Goal: Information Seeking & Learning: Learn about a topic

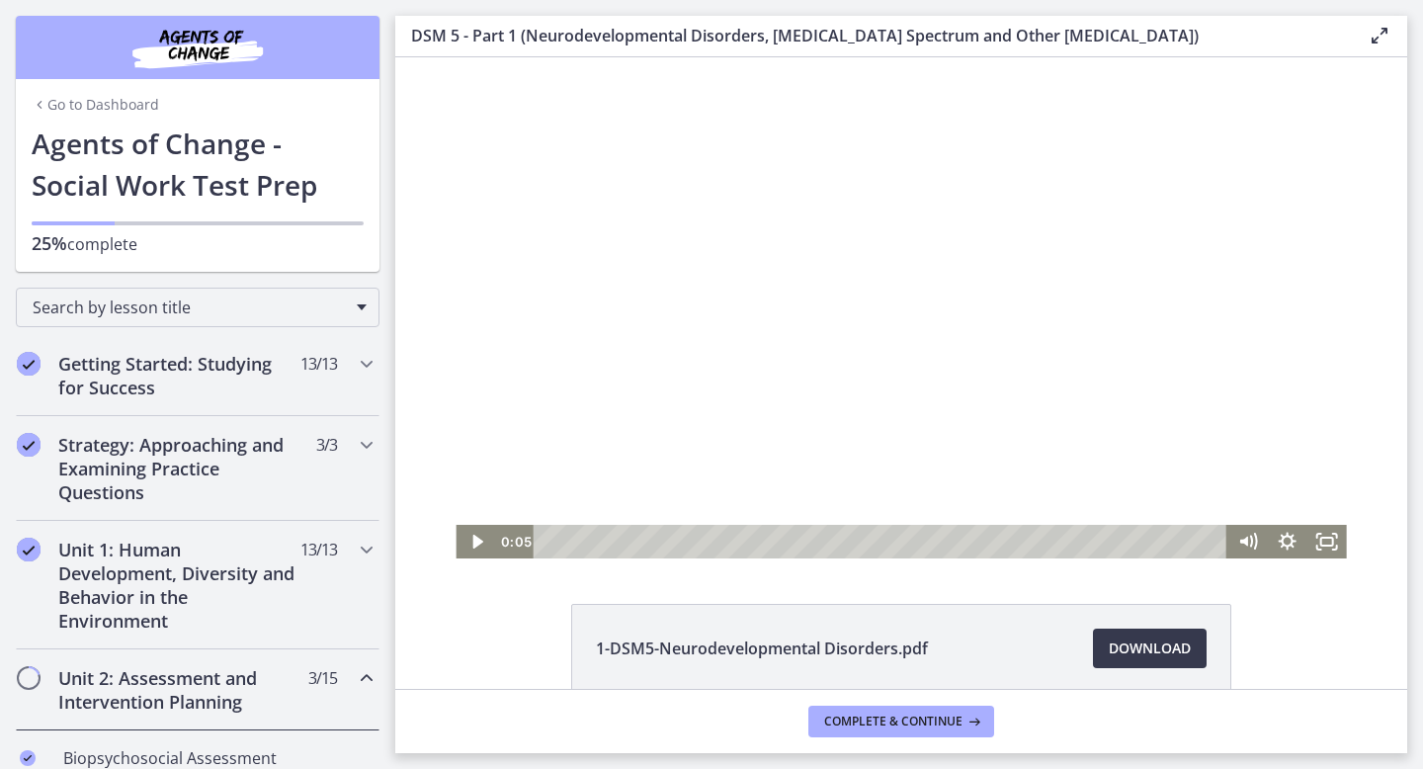
scroll to position [945, 0]
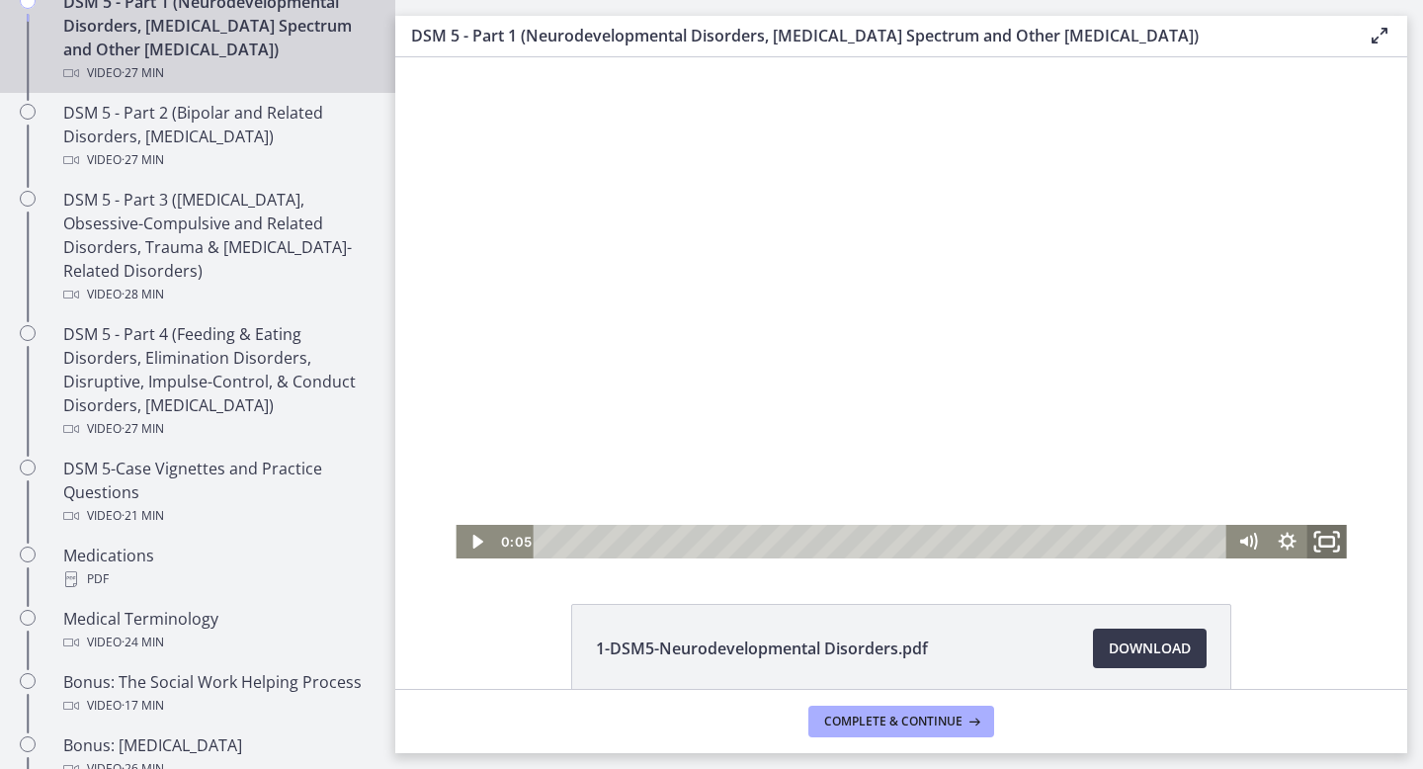
click at [1329, 538] on icon "Fullscreen" at bounding box center [1326, 542] width 47 height 41
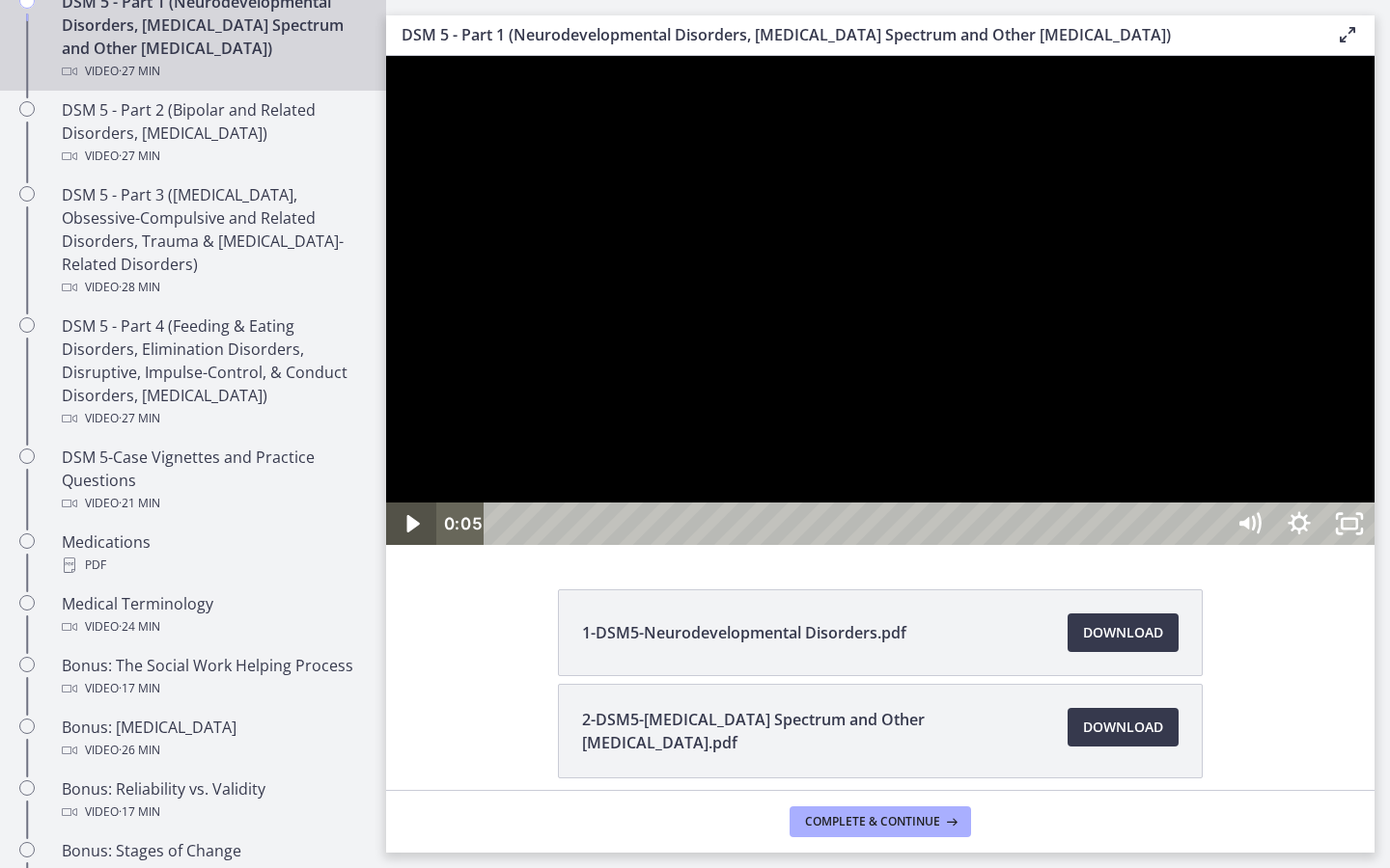
click at [408, 532] on icon "Play Video" at bounding box center [412, 524] width 13 height 18
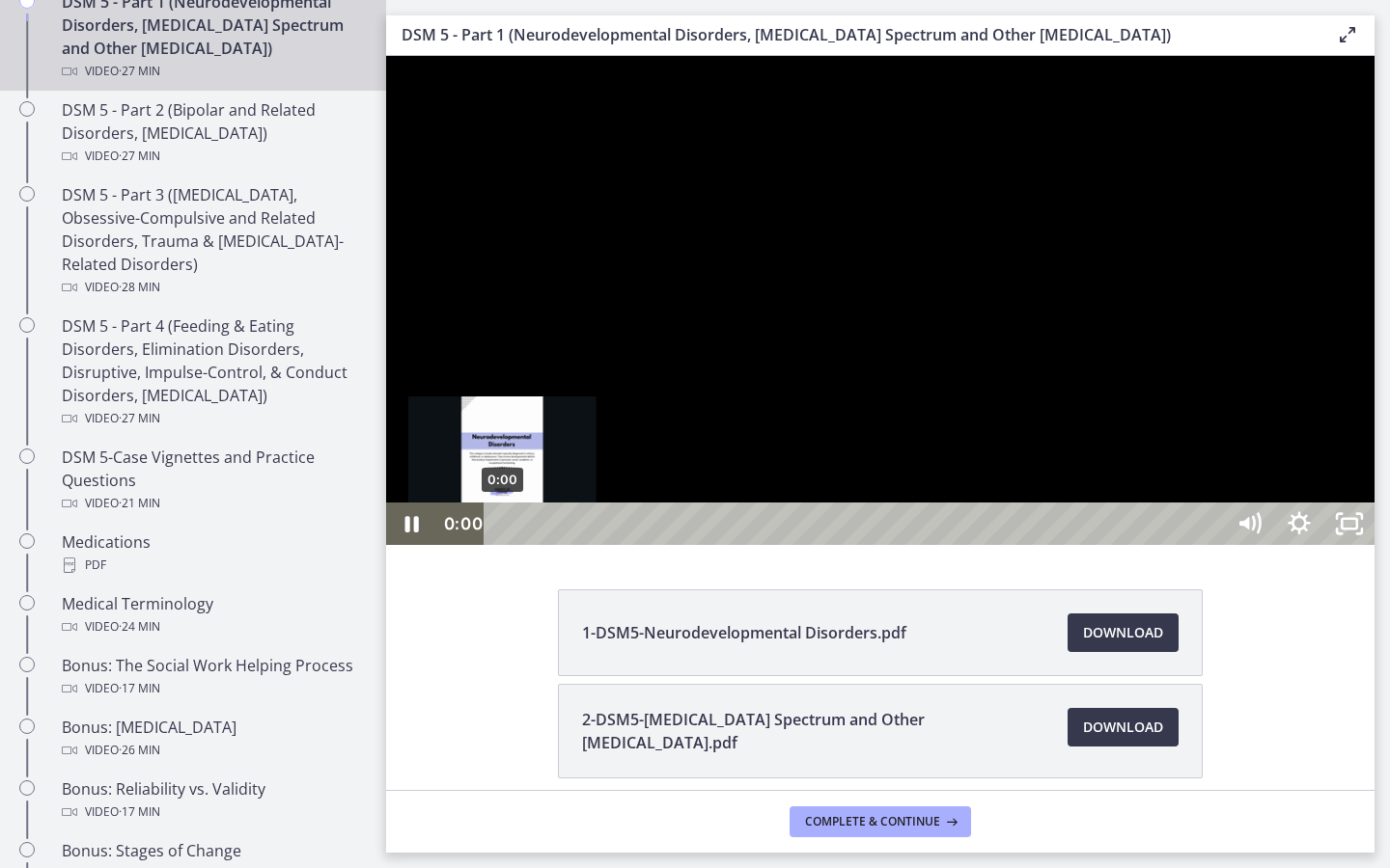
click at [503, 545] on div "0:00" at bounding box center [857, 523] width 708 height 42
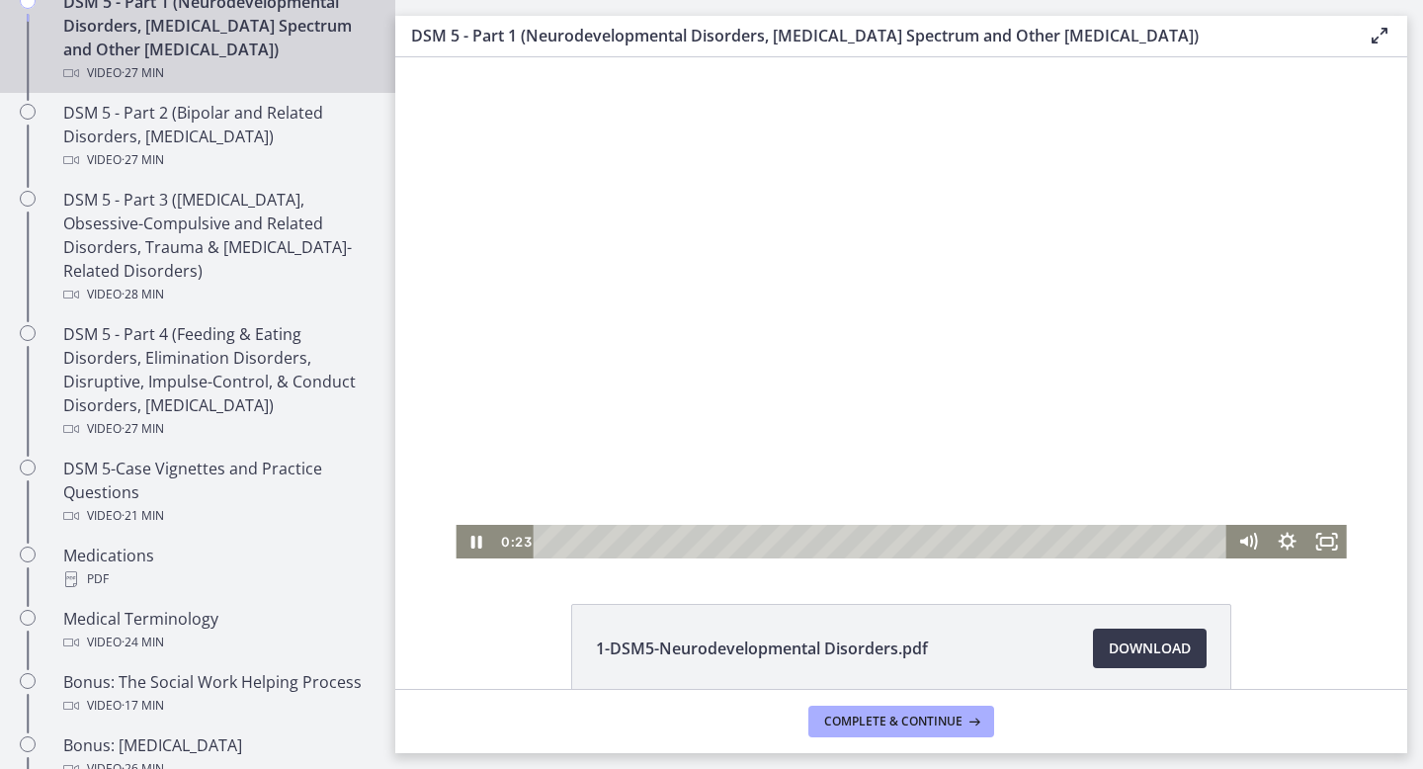
click at [500, 346] on div at bounding box center [900, 307] width 890 height 501
click at [482, 533] on icon "Play Video" at bounding box center [477, 542] width 40 height 34
click at [1336, 538] on icon "Fullscreen" at bounding box center [1327, 542] width 40 height 34
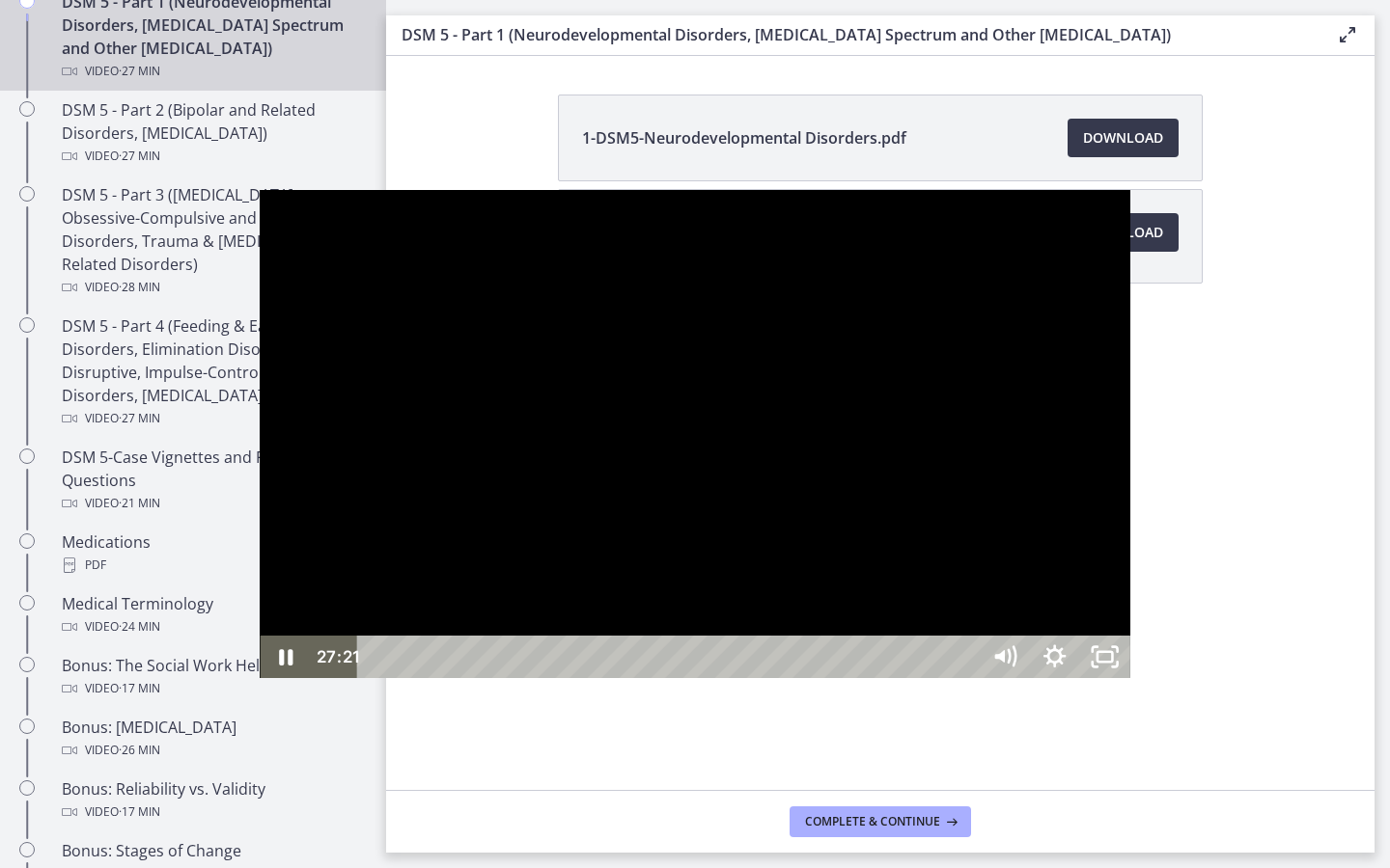
click at [1011, 520] on div at bounding box center [695, 434] width 869 height 489
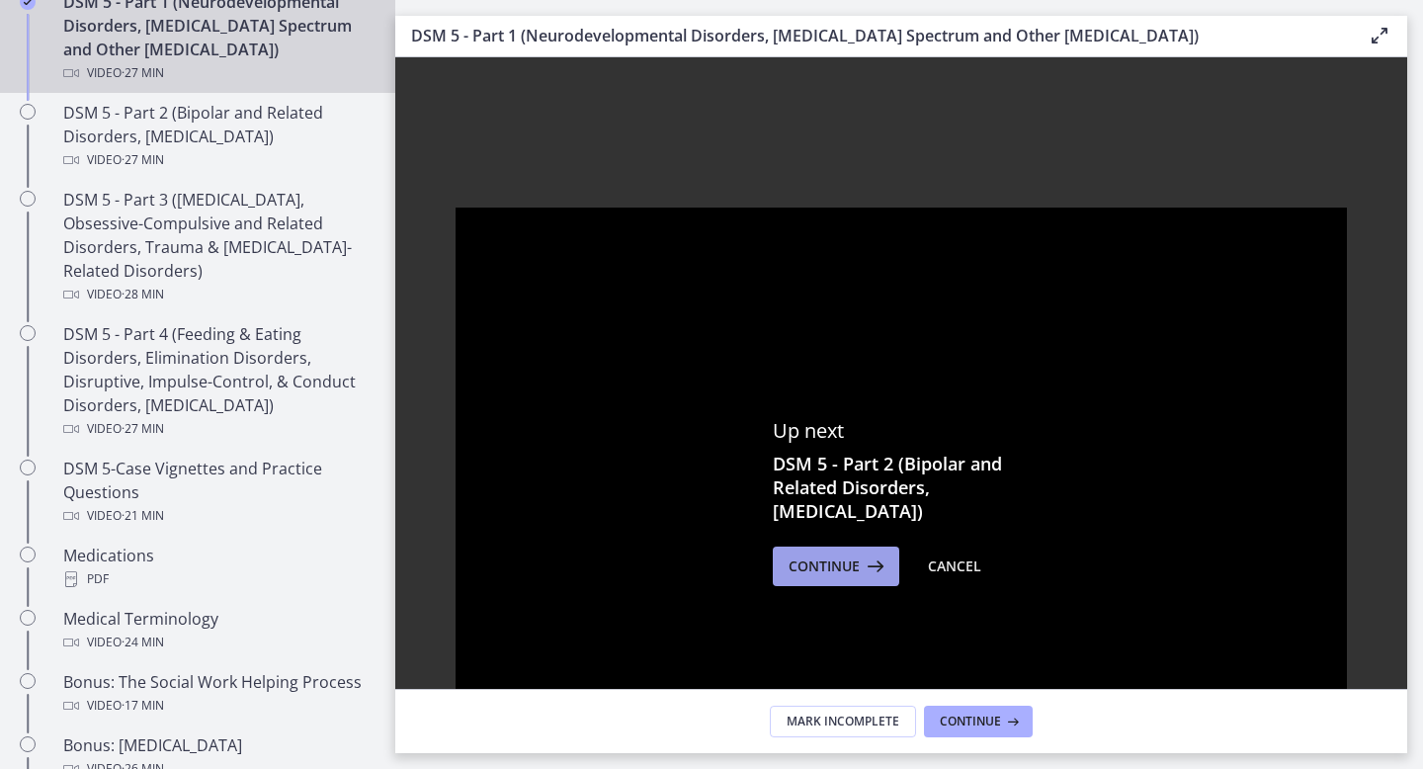
click at [822, 573] on span "Continue" at bounding box center [823, 566] width 71 height 24
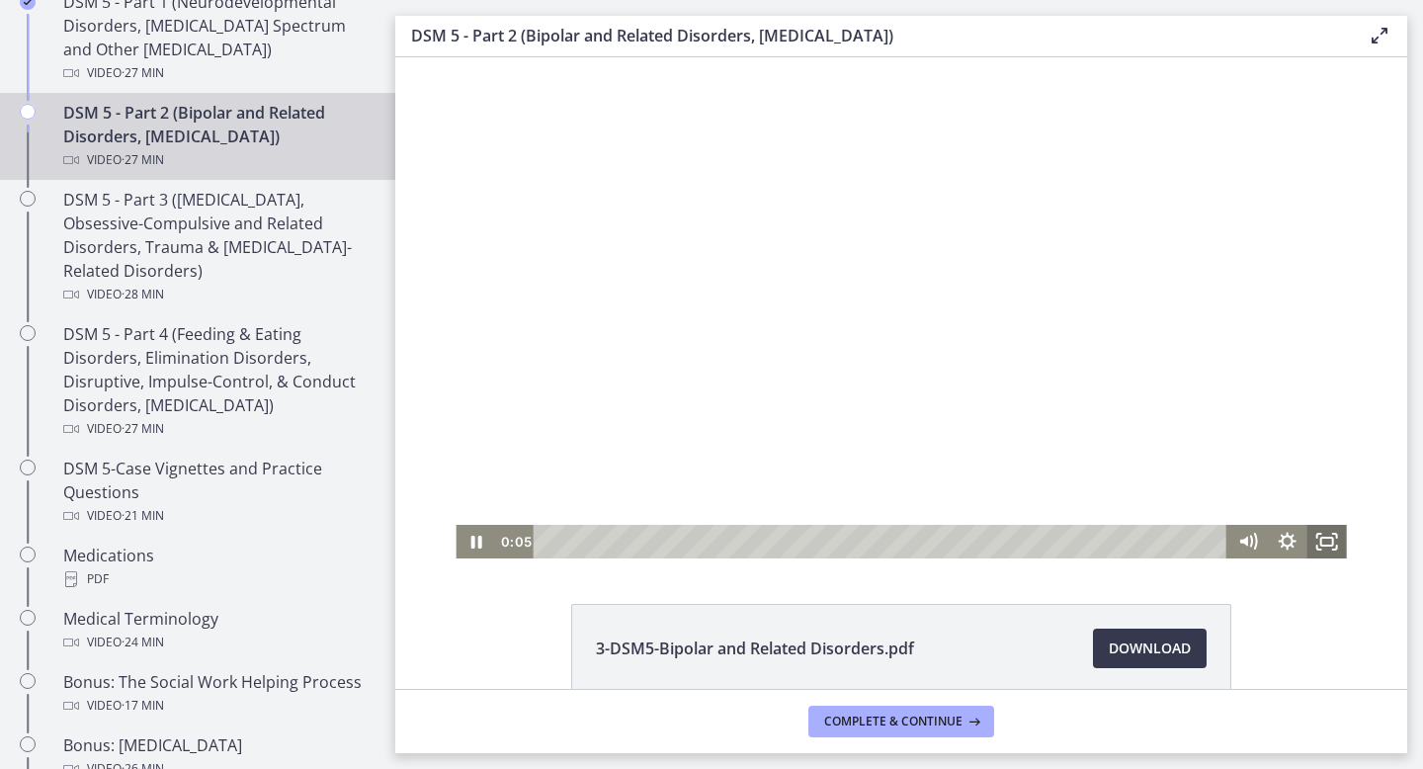
click at [1322, 535] on icon "Fullscreen" at bounding box center [1327, 542] width 40 height 34
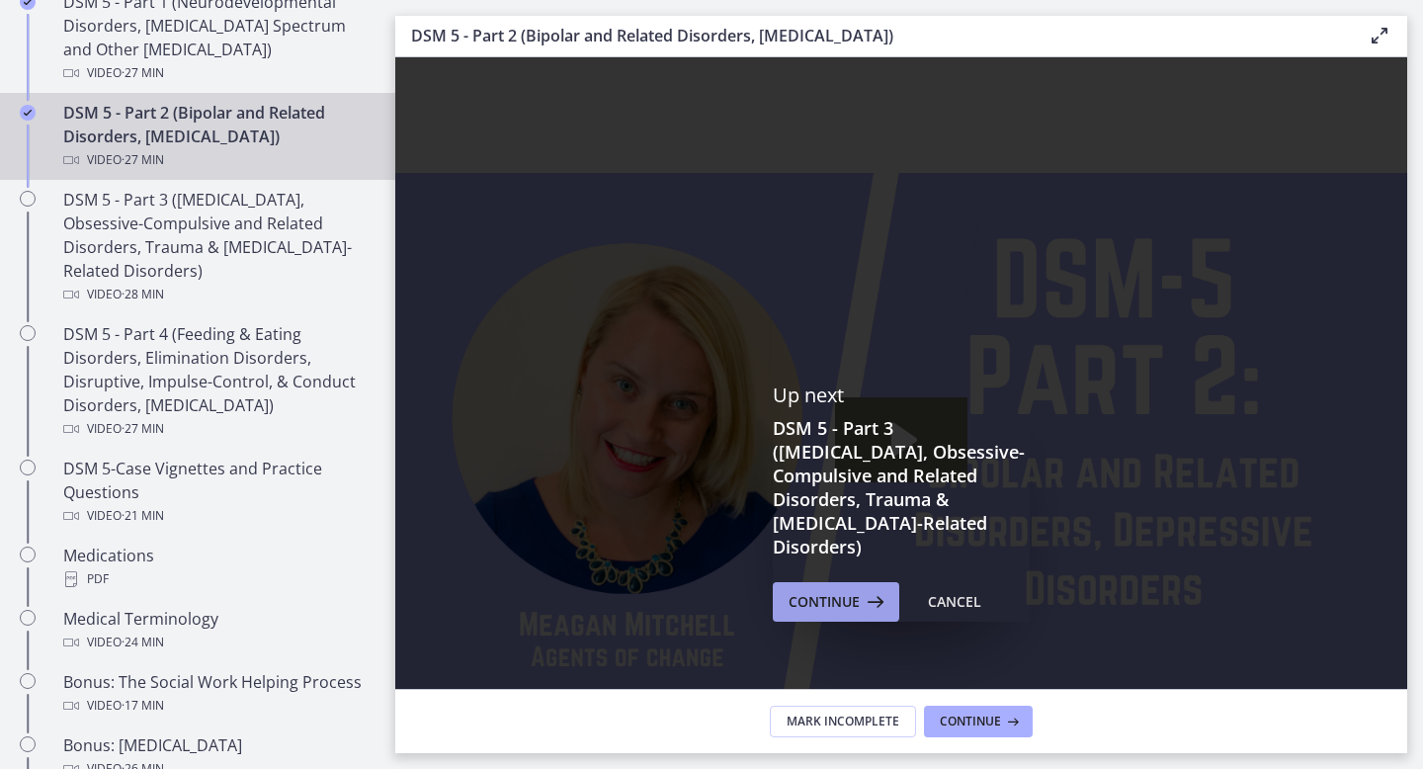
click at [843, 599] on span "Continue" at bounding box center [823, 602] width 71 height 24
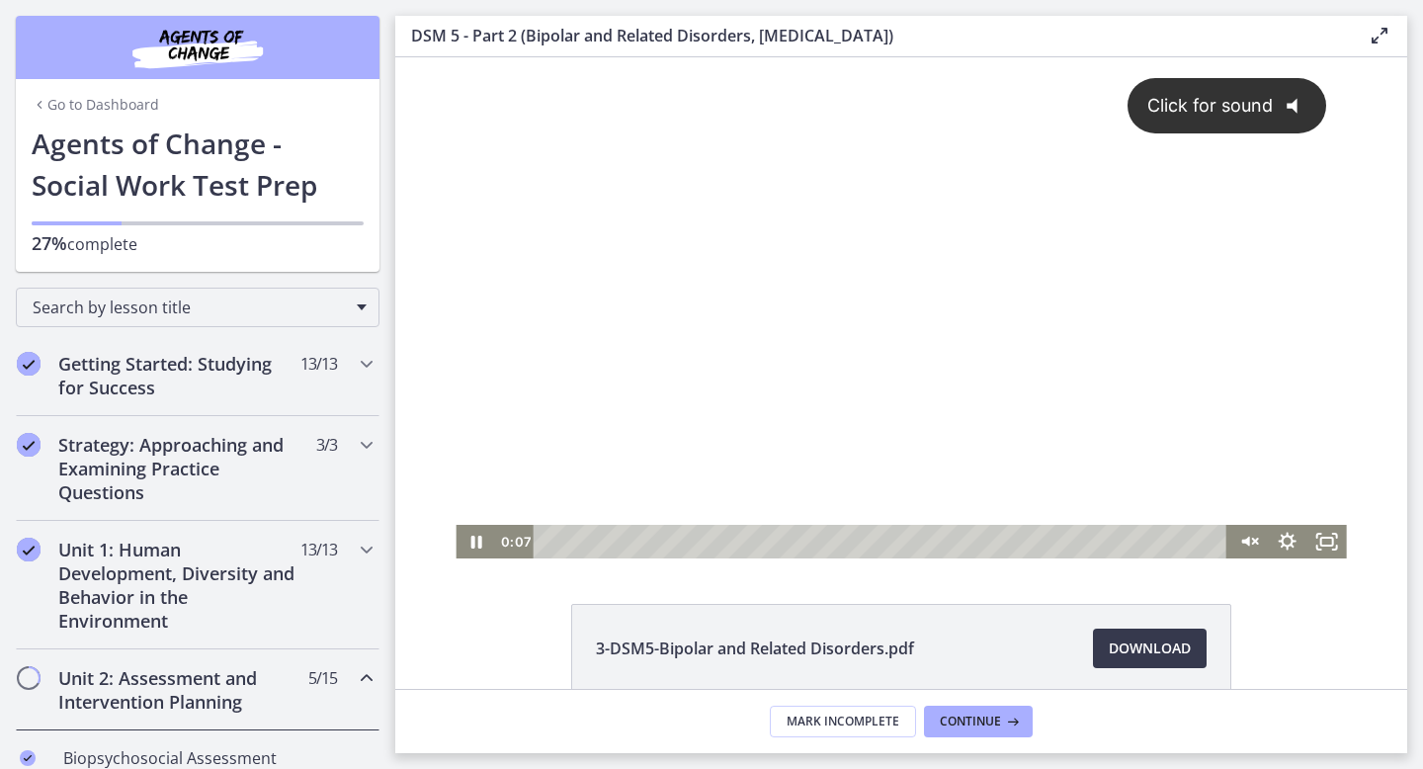
click at [1198, 118] on button "Click for sound @keyframes VOLUME_SMALL_WAVE_FLASH { 0% { opacity: 0; } 33% { o…" at bounding box center [1227, 106] width 200 height 56
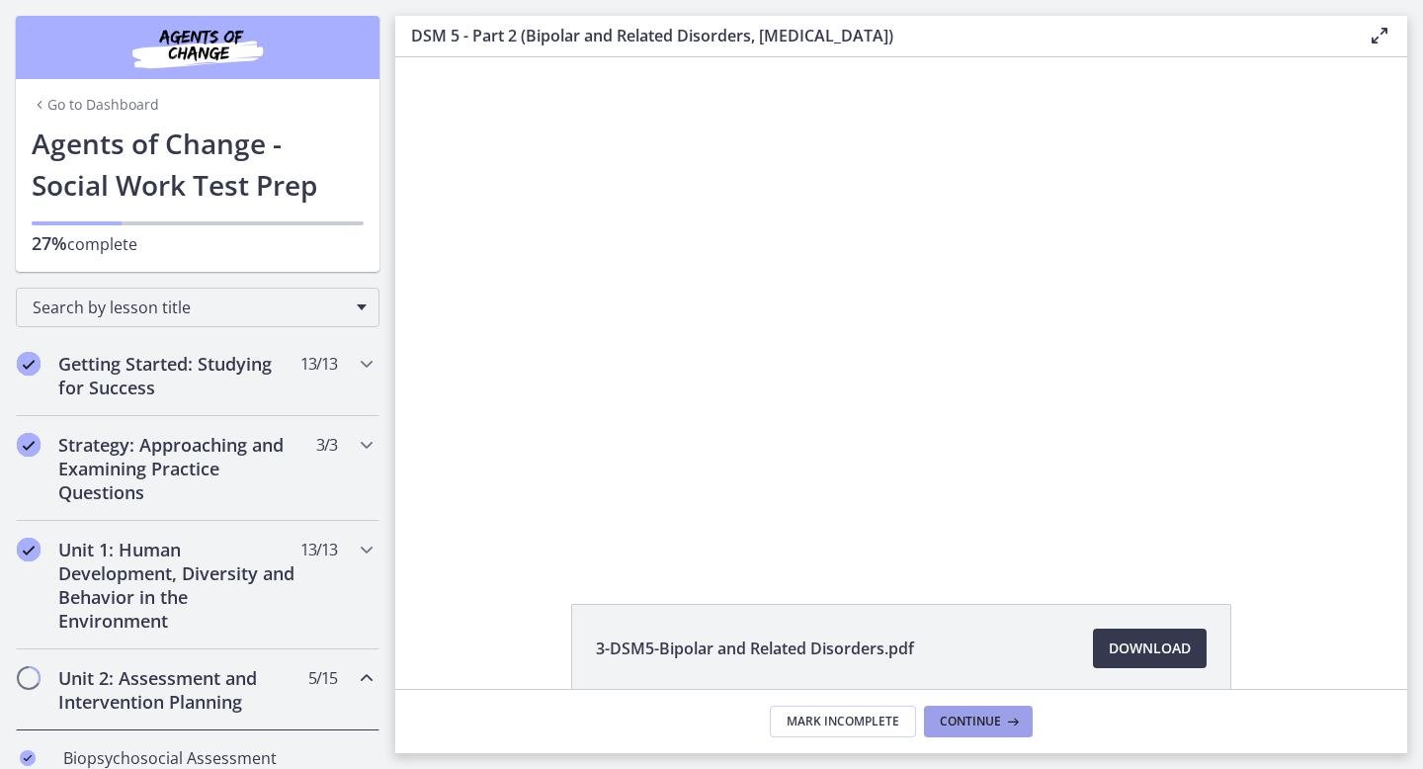
click at [979, 713] on span "Continue" at bounding box center [970, 721] width 61 height 16
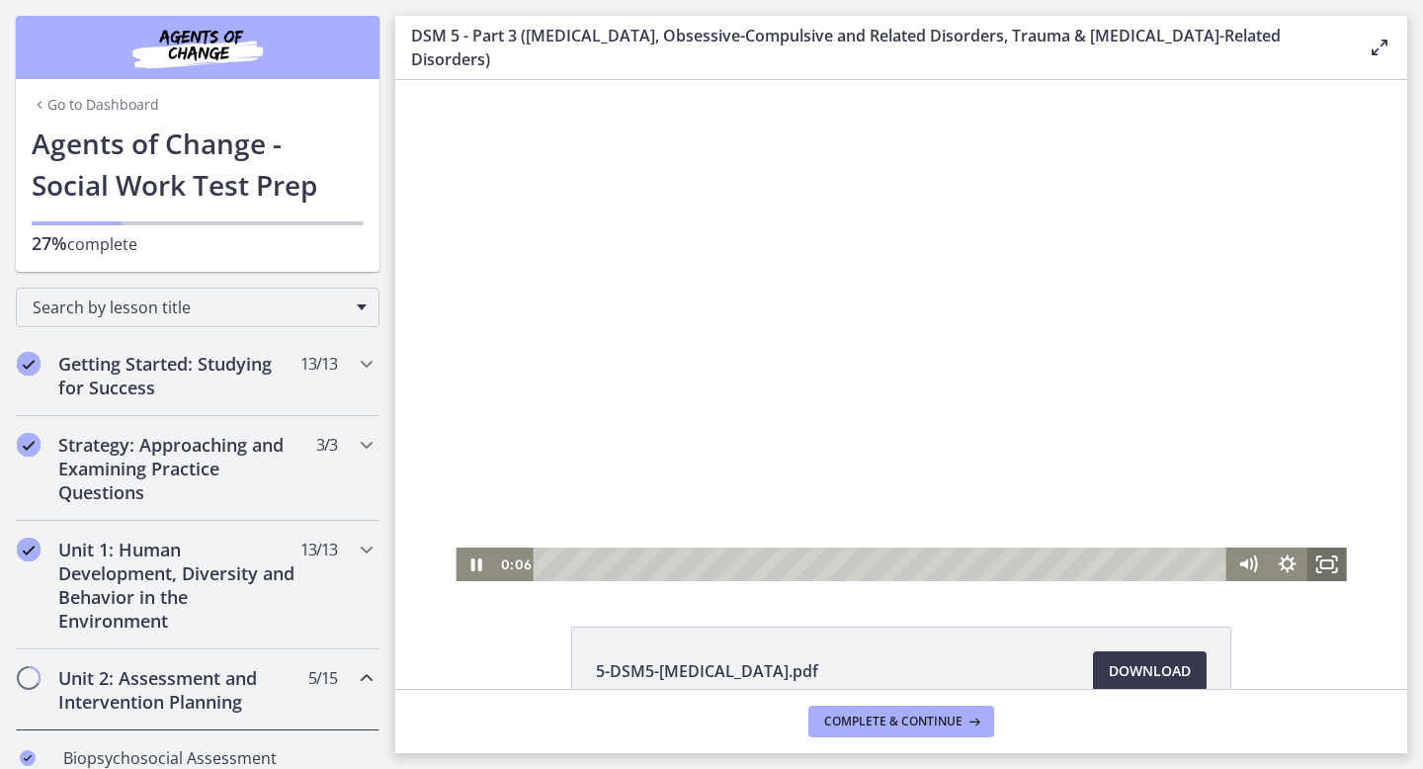
click at [1321, 563] on icon "Fullscreen" at bounding box center [1327, 564] width 40 height 34
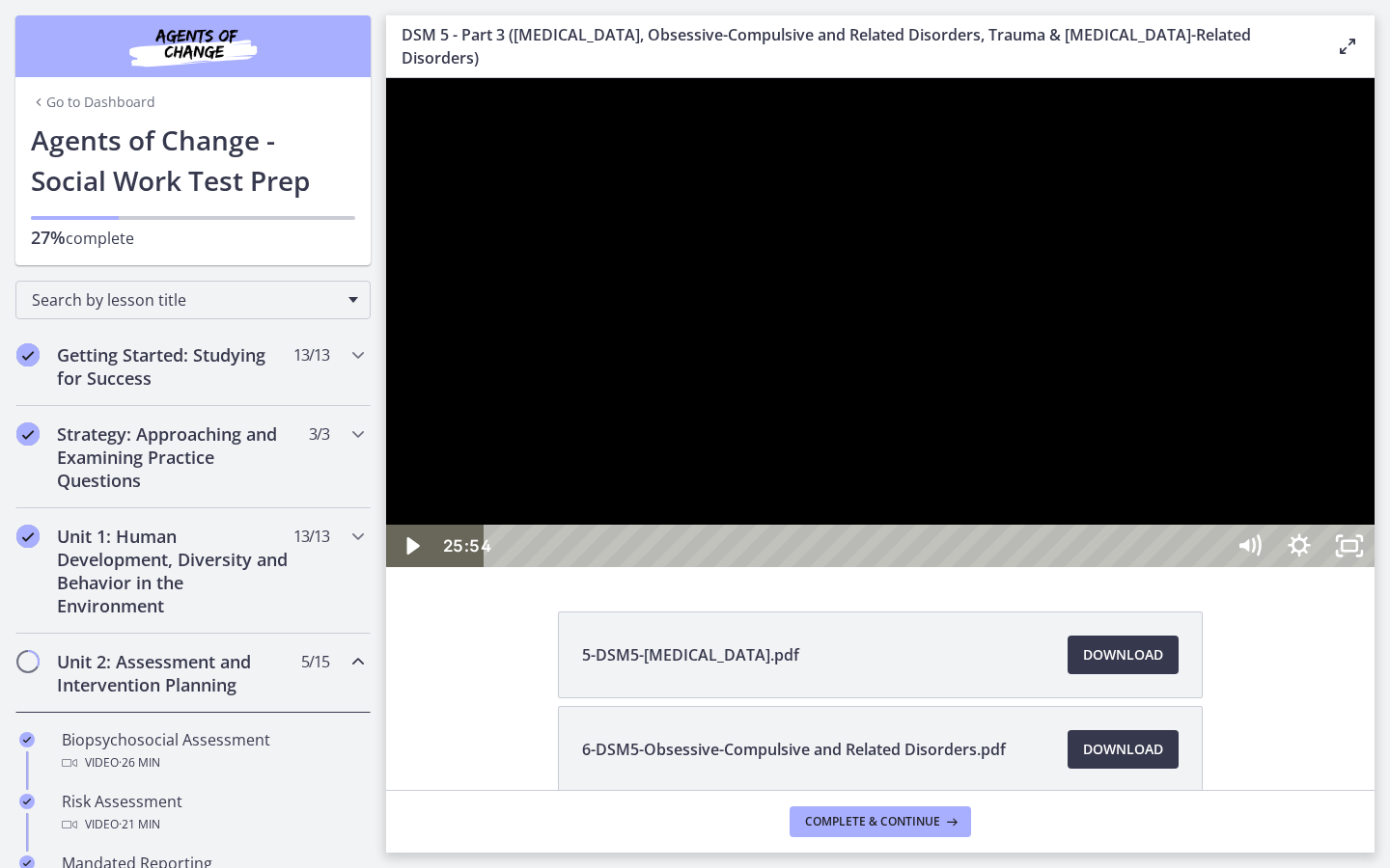
click at [1212, 567] on div at bounding box center [880, 322] width 989 height 489
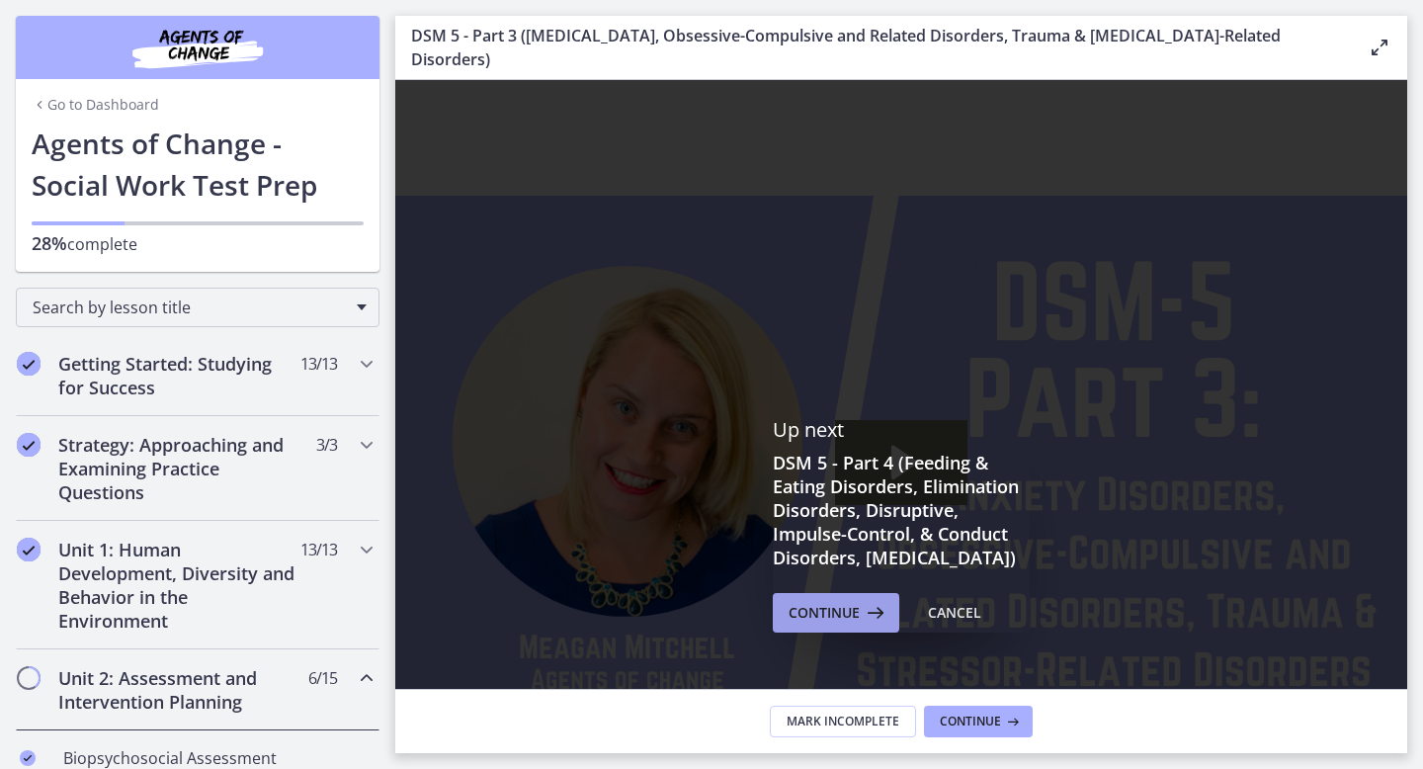
click at [855, 608] on span "Continue" at bounding box center [823, 613] width 71 height 24
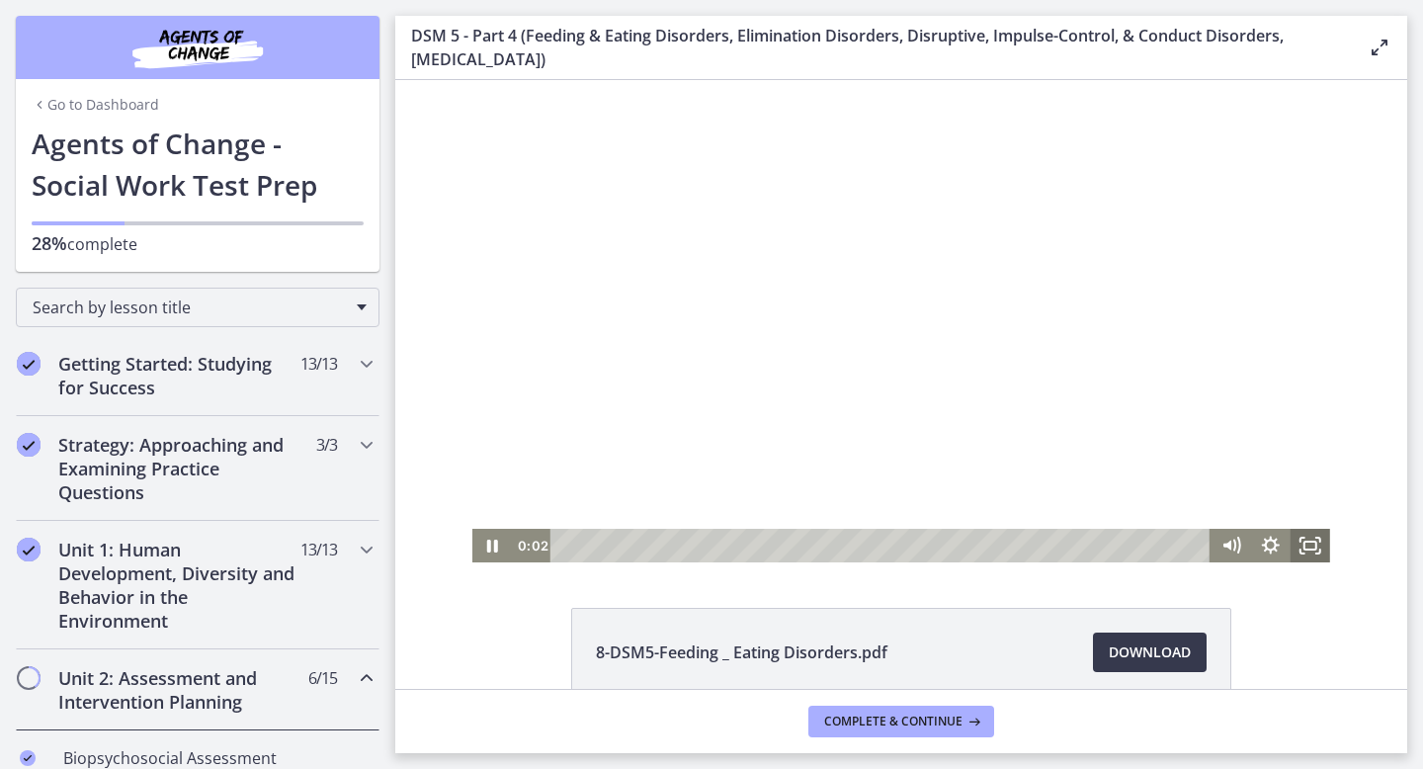
click at [1313, 549] on rect "Fullscreen" at bounding box center [1310, 545] width 12 height 8
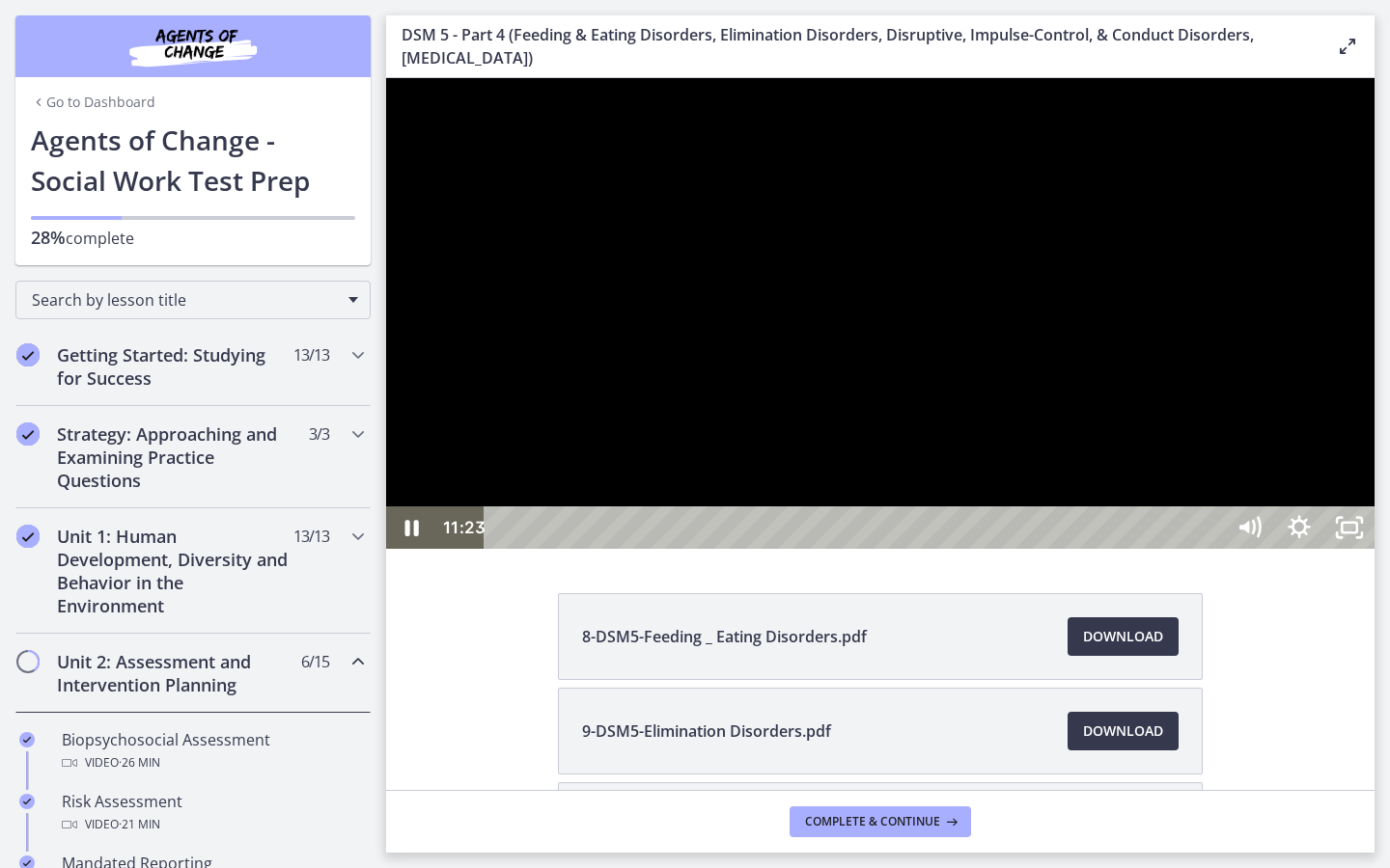
click at [1161, 549] on div at bounding box center [880, 313] width 989 height 471
click at [1066, 549] on div at bounding box center [880, 313] width 989 height 471
click at [851, 516] on div at bounding box center [880, 313] width 989 height 471
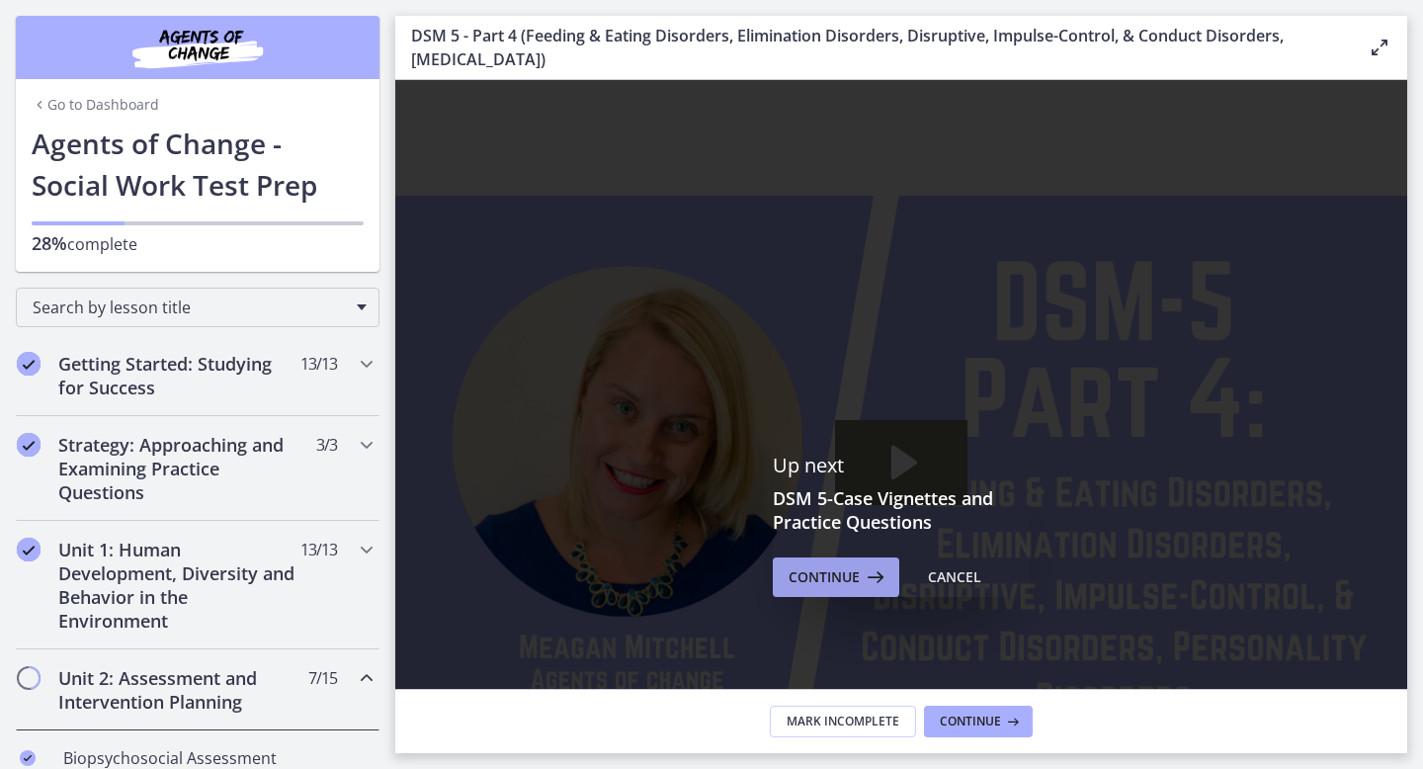
click at [813, 565] on span "Continue" at bounding box center [823, 577] width 71 height 24
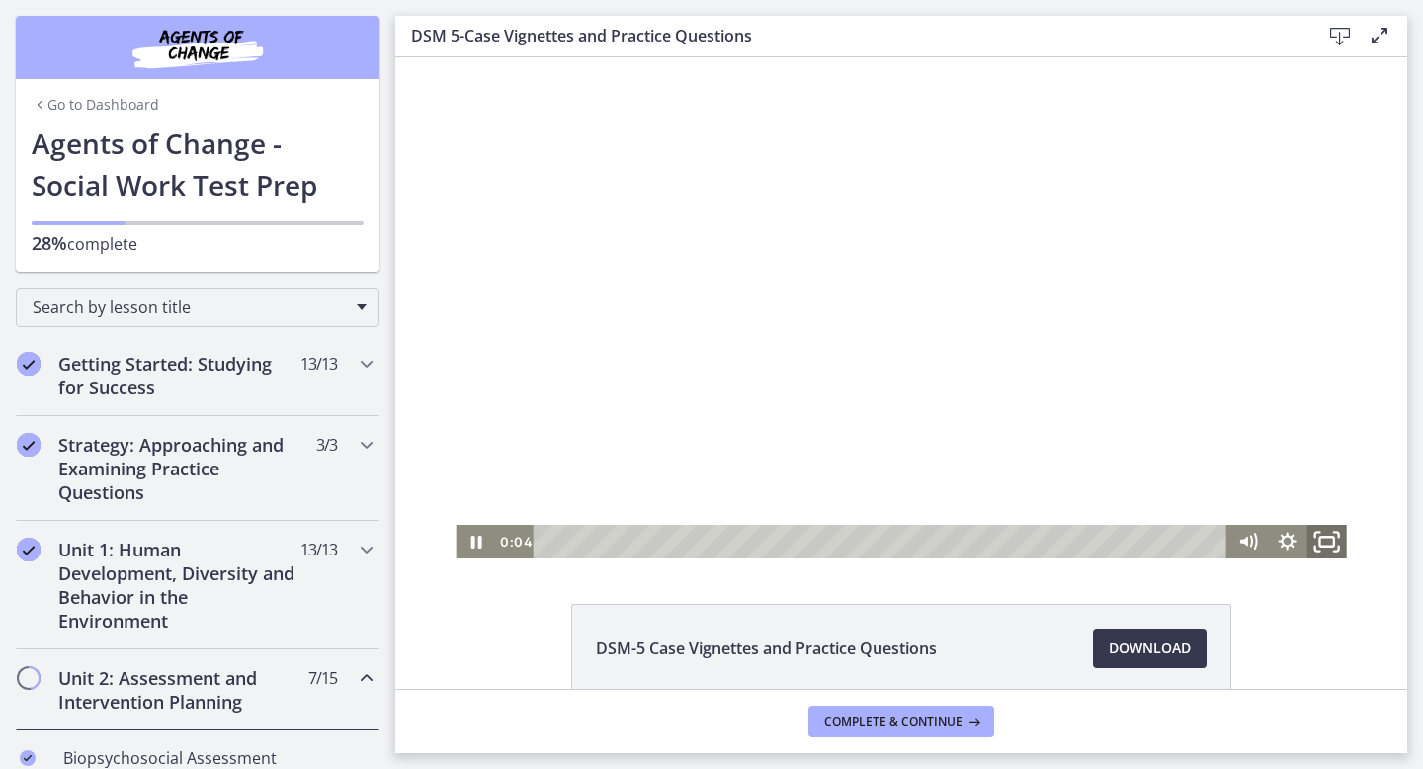
click at [1330, 536] on rect "Fullscreen" at bounding box center [1326, 541] width 14 height 10
